Goal: Navigation & Orientation: Go to known website

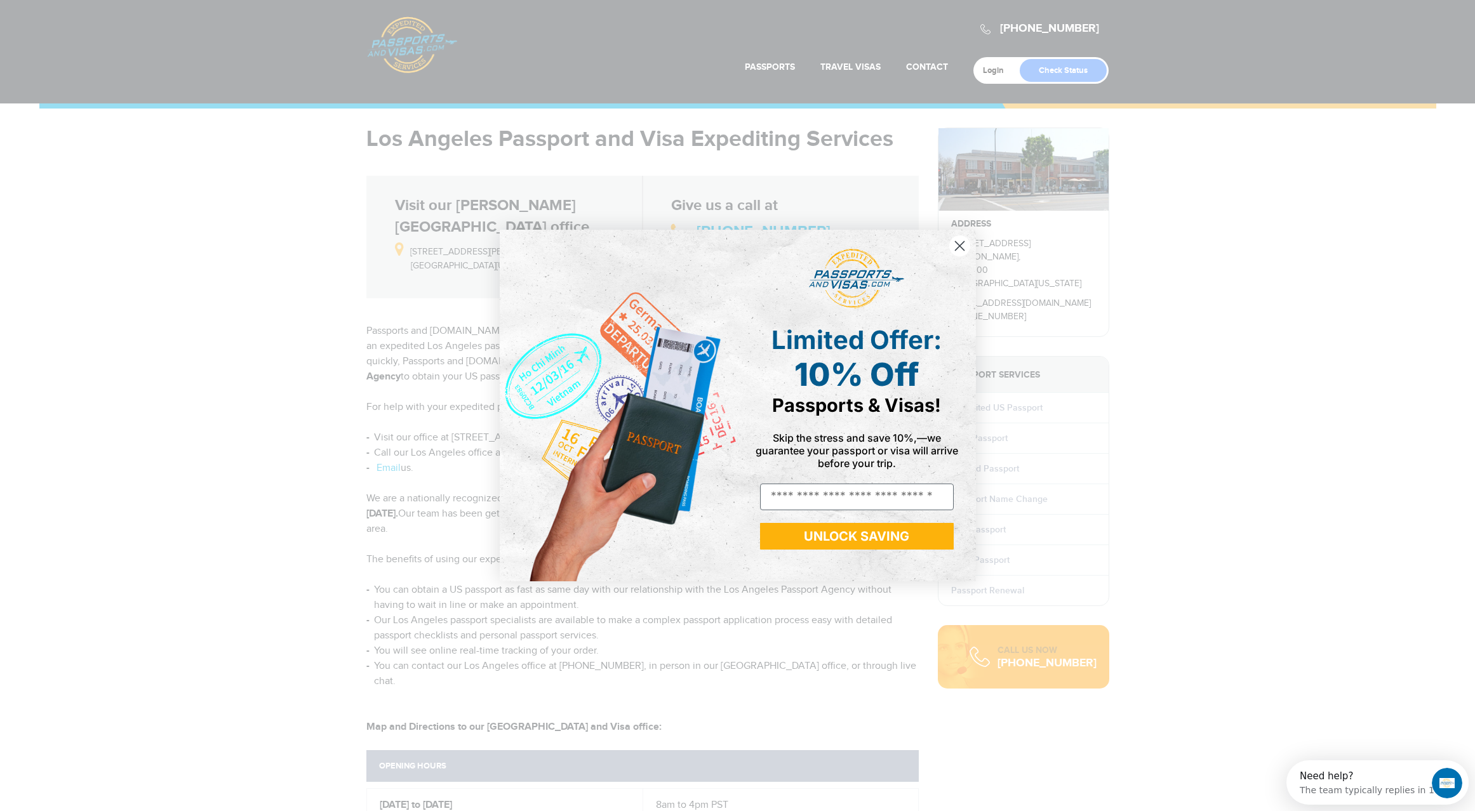
click at [960, 243] on circle "Close dialog" at bounding box center [958, 246] width 21 height 21
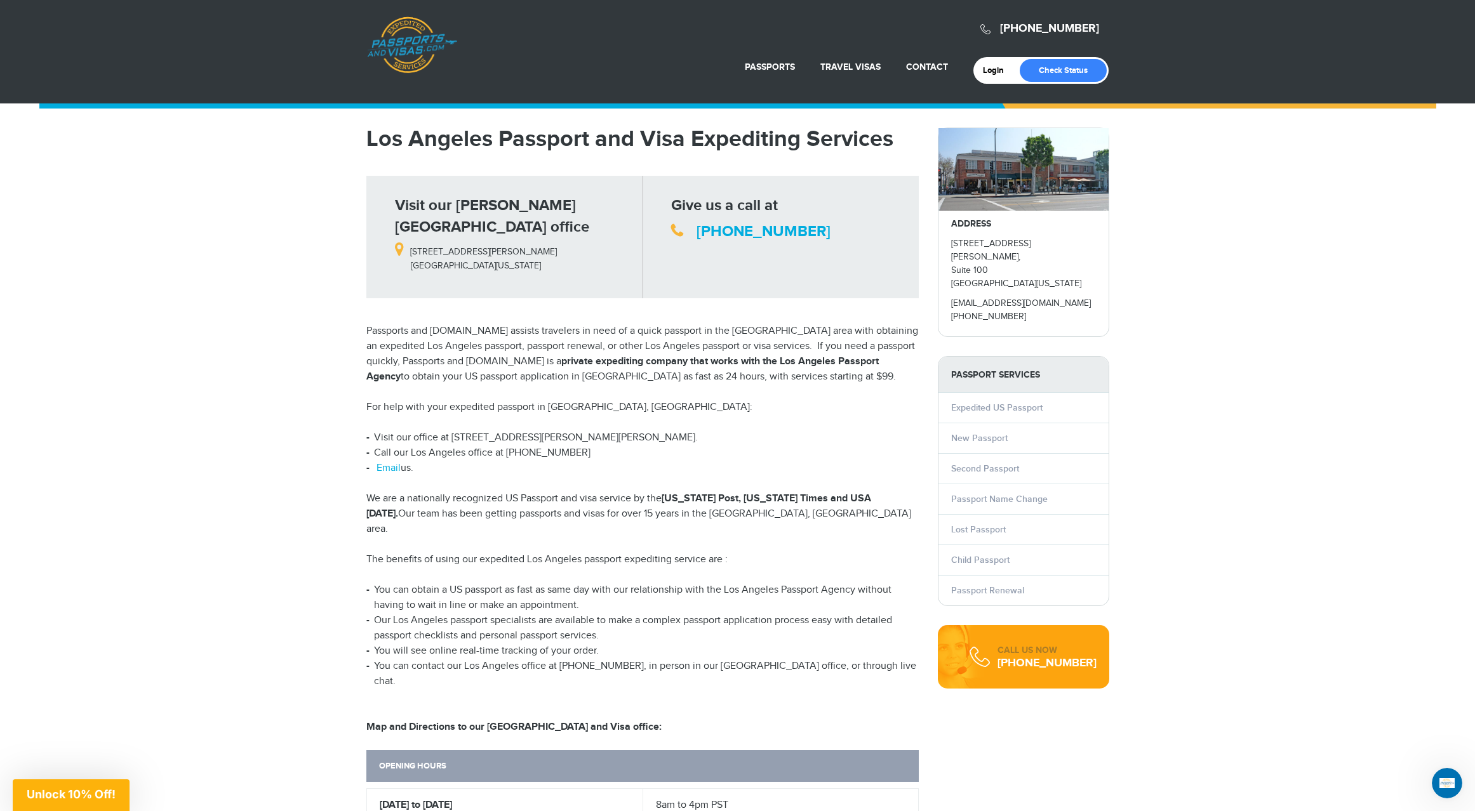
click at [395, 52] on link "Passports & [DOMAIN_NAME]" at bounding box center [412, 45] width 90 height 57
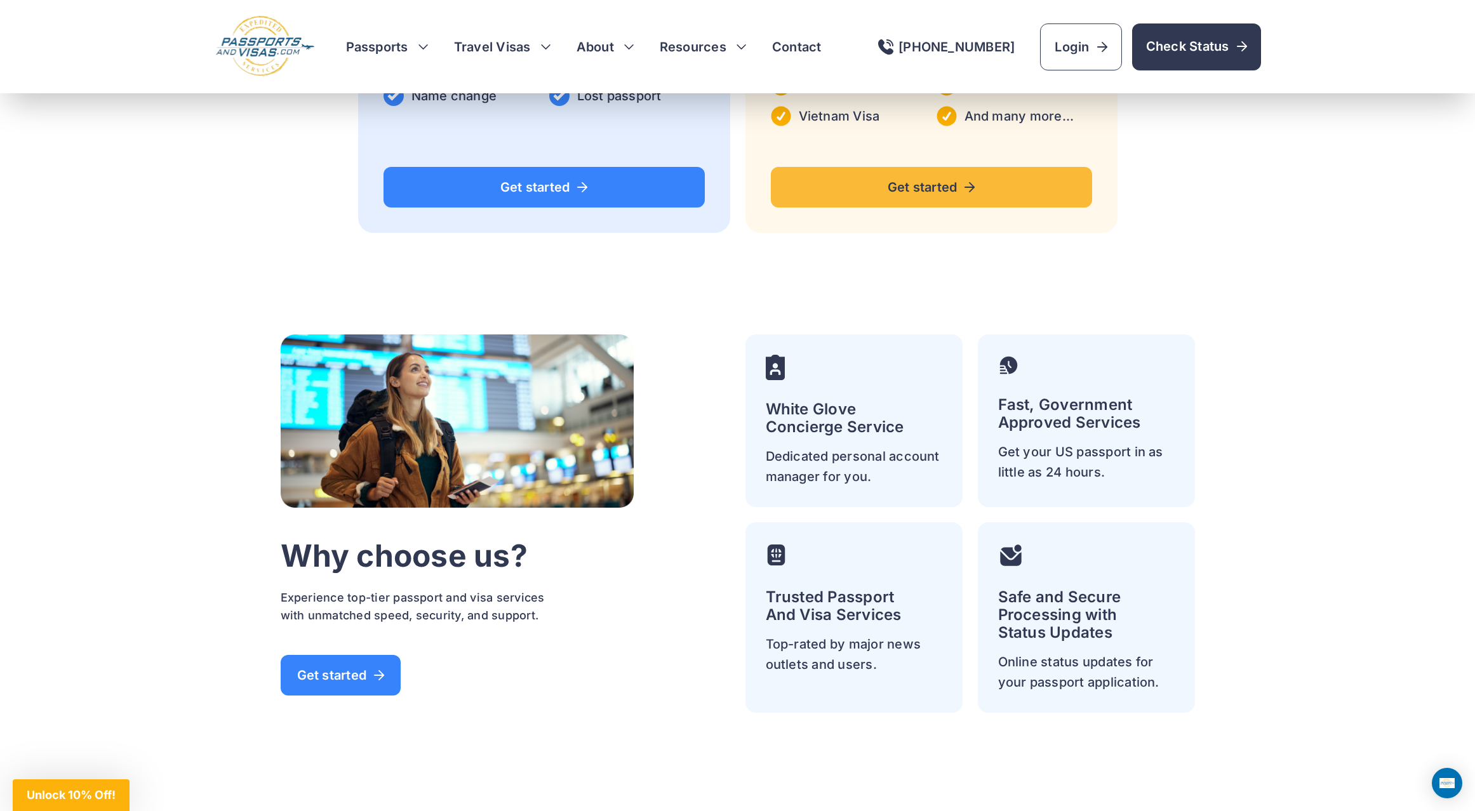
scroll to position [2862, 0]
